Goal: Navigation & Orientation: Find specific page/section

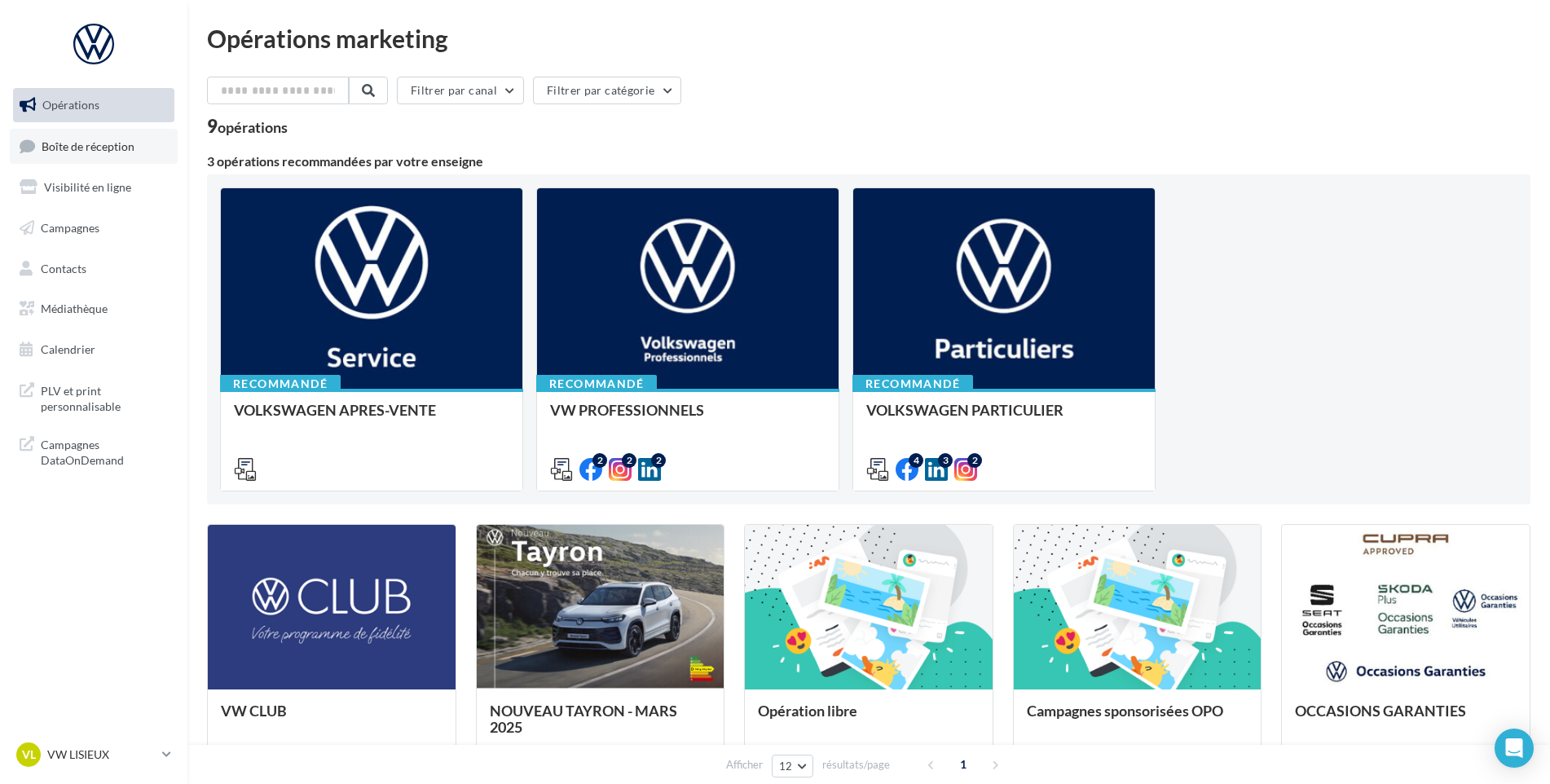
click at [133, 160] on link "Boîte de réception" at bounding box center [93, 146] width 168 height 35
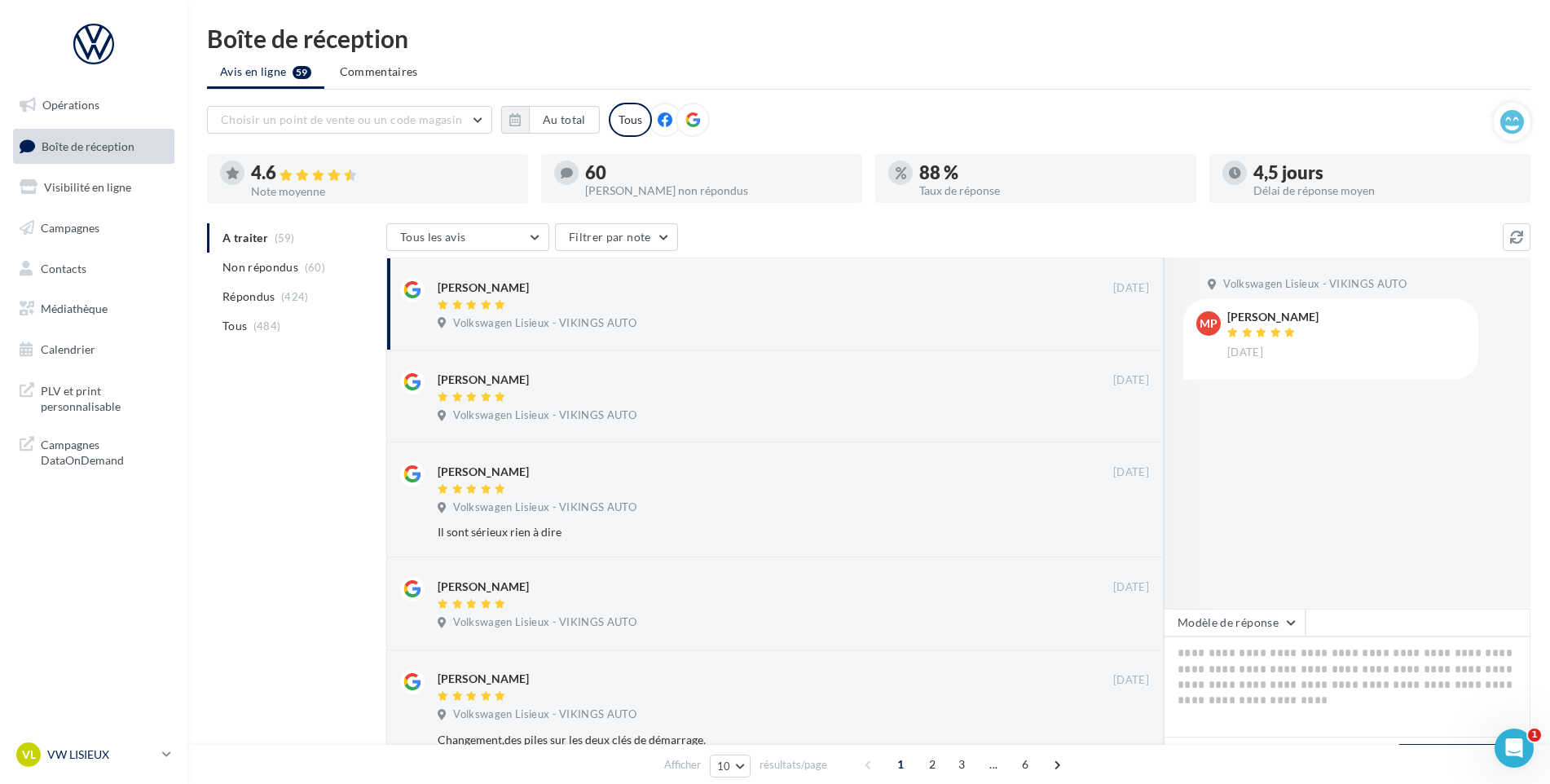
click at [64, 748] on p "VW LISIEUX" at bounding box center [102, 754] width 108 height 16
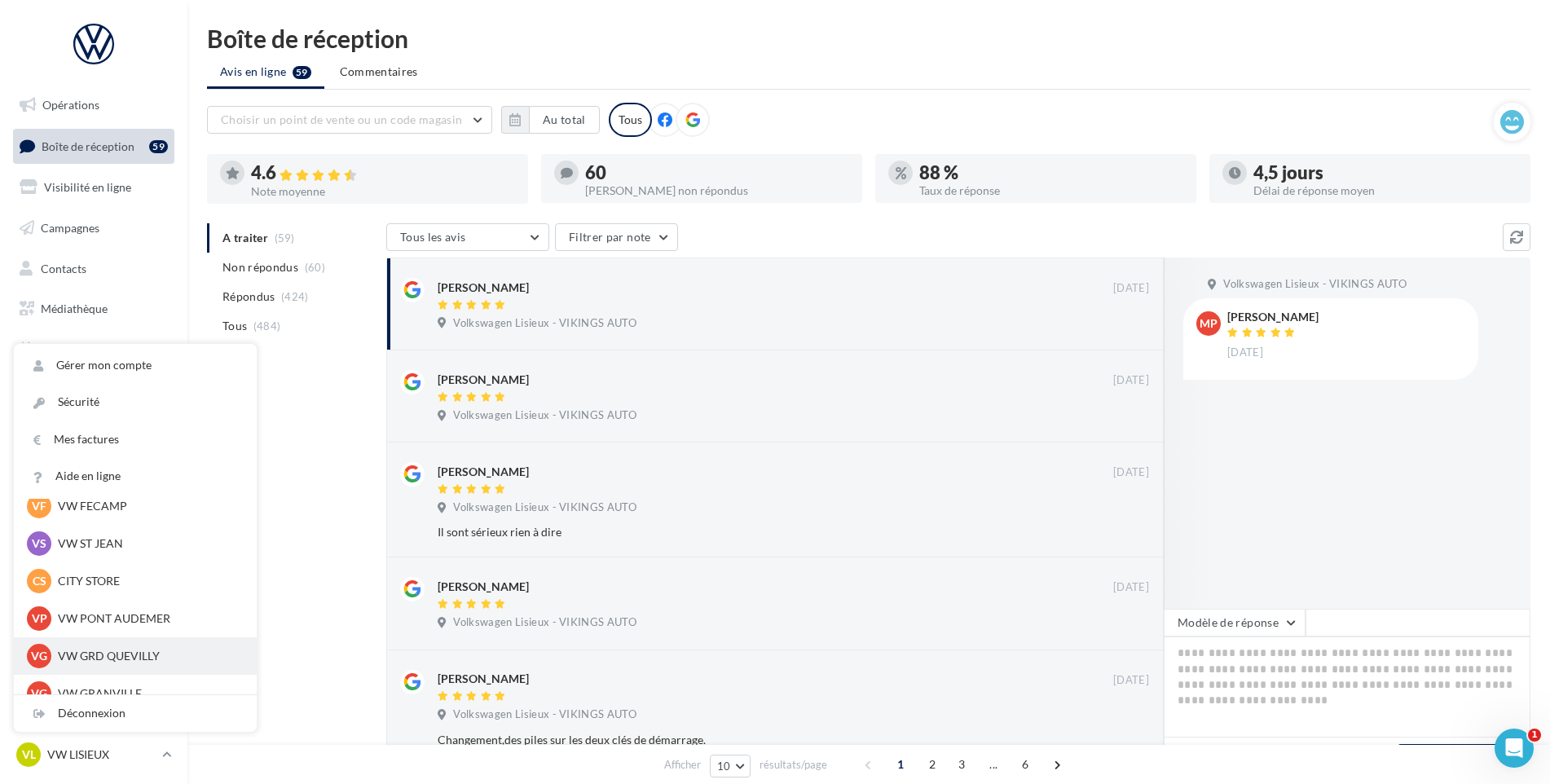
scroll to position [326, 0]
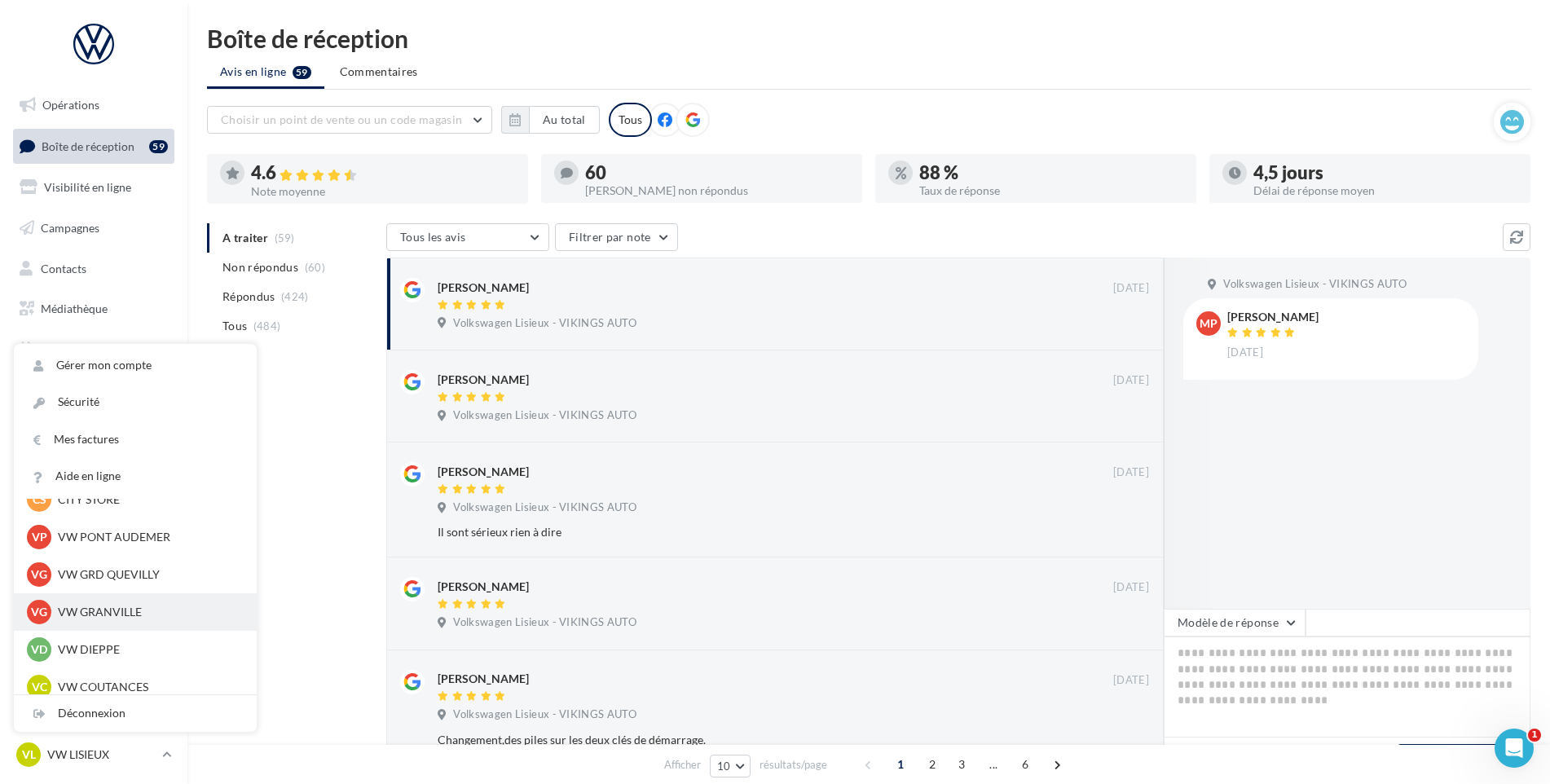
click at [100, 596] on div "VG VW GRANVILLE vw-gra-vau" at bounding box center [135, 612] width 243 height 38
click at [103, 604] on p "VW GRANVILLE" at bounding box center [148, 612] width 180 height 16
